Goal: Task Accomplishment & Management: Complete application form

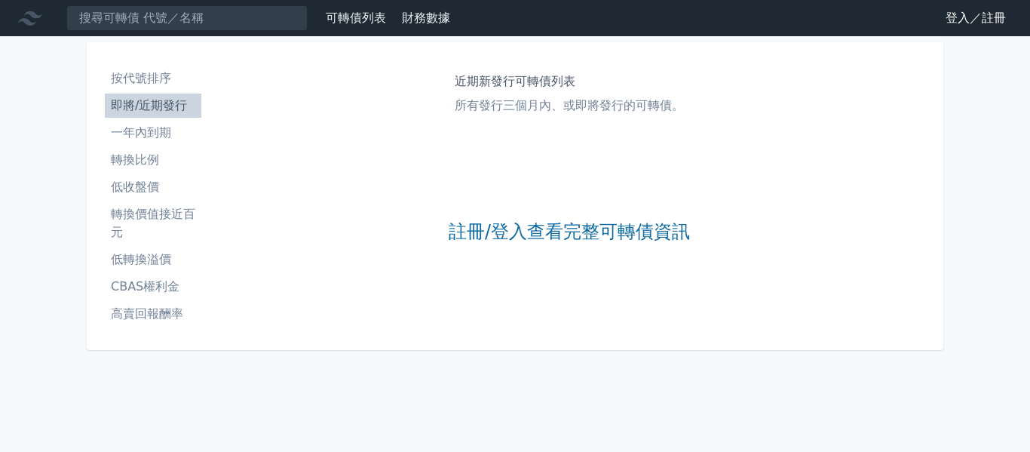
drag, startPoint x: 563, startPoint y: 227, endPoint x: 426, endPoint y: 230, distance: 137.3
click at [563, 227] on link "註冊/登入查看完整可轉債資訊" at bounding box center [569, 232] width 241 height 24
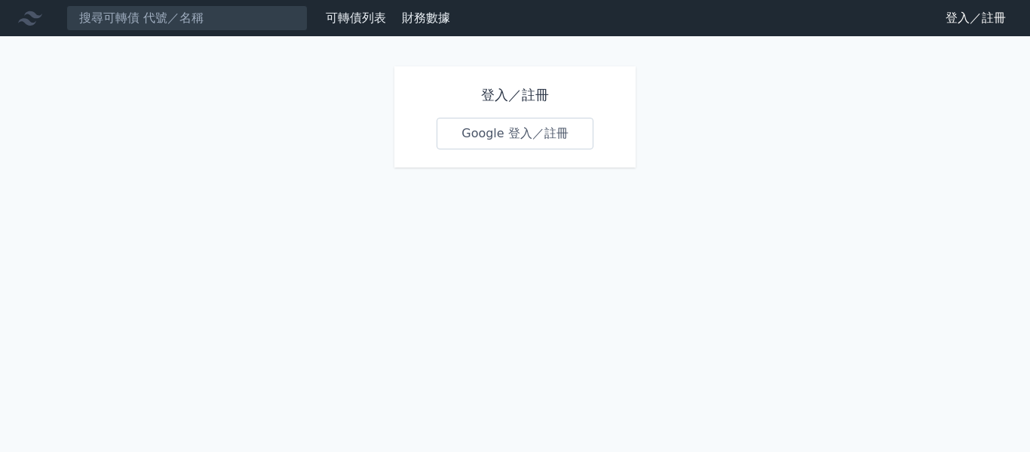
click at [508, 137] on link "Google 登入／註冊" at bounding box center [515, 134] width 157 height 32
click at [482, 133] on link "Google 登入／註冊" at bounding box center [515, 134] width 157 height 32
click at [511, 131] on link "Google 登入／註冊" at bounding box center [515, 134] width 157 height 32
click at [474, 134] on link "Google 登入／註冊" at bounding box center [515, 134] width 157 height 32
click at [189, 142] on div "可轉債列表 財務數據 可轉債列表 財務數據 登入／註冊 登入／註冊 登入／註冊 Google 登入／註冊" at bounding box center [515, 226] width 1030 height 452
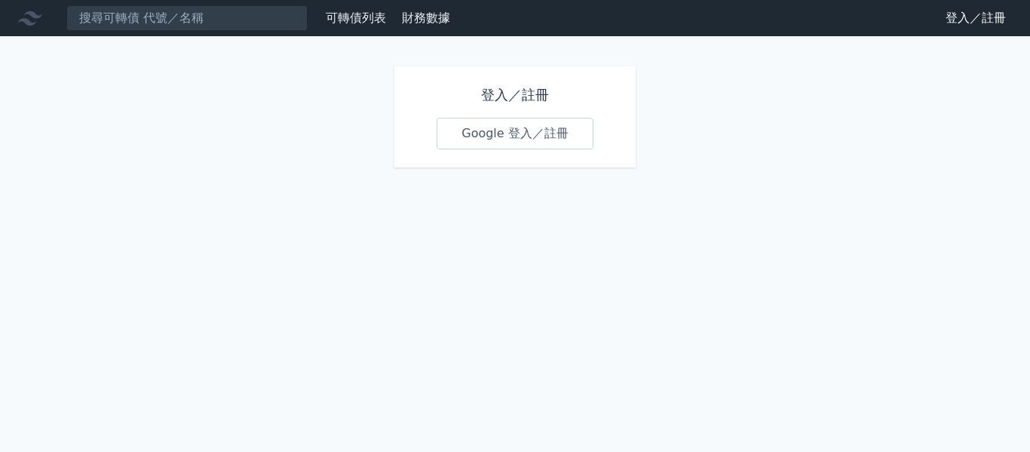
click at [435, 134] on div "登入／註冊 Google 登入／註冊" at bounding box center [515, 116] width 241 height 101
click at [524, 123] on link "Google 登入／註冊" at bounding box center [515, 134] width 157 height 32
click at [499, 131] on link "Google 登入／註冊" at bounding box center [515, 134] width 157 height 32
click at [469, 134] on link "Google 登入／註冊" at bounding box center [515, 134] width 157 height 32
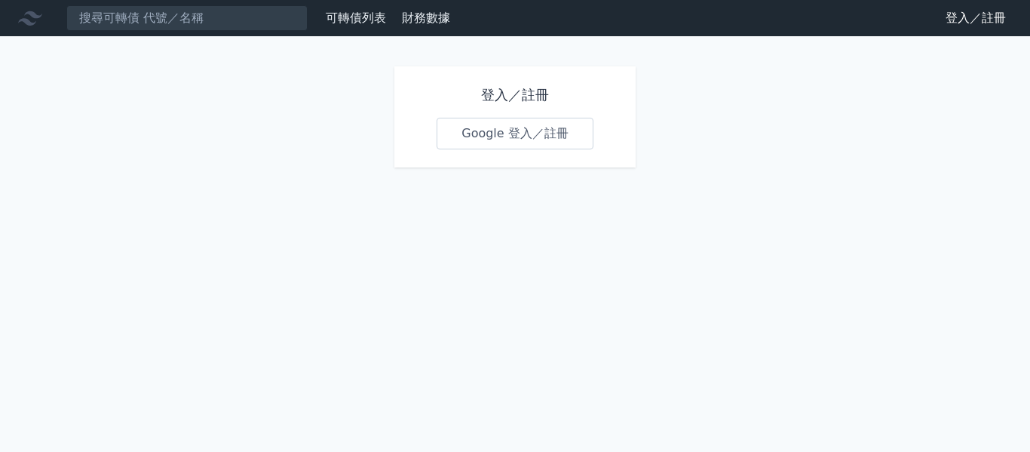
drag, startPoint x: 1030, startPoint y: 218, endPoint x: 1027, endPoint y: 226, distance: 8.8
click at [1030, 219] on div "可轉債列表 財務數據 可轉債列表 財務數據 登入／註冊 登入／註冊 登入／註冊 Google 登入／註冊" at bounding box center [515, 226] width 1030 height 452
click at [529, 133] on link "Google 登入／註冊" at bounding box center [515, 134] width 157 height 32
